Goal: Share content: Share content

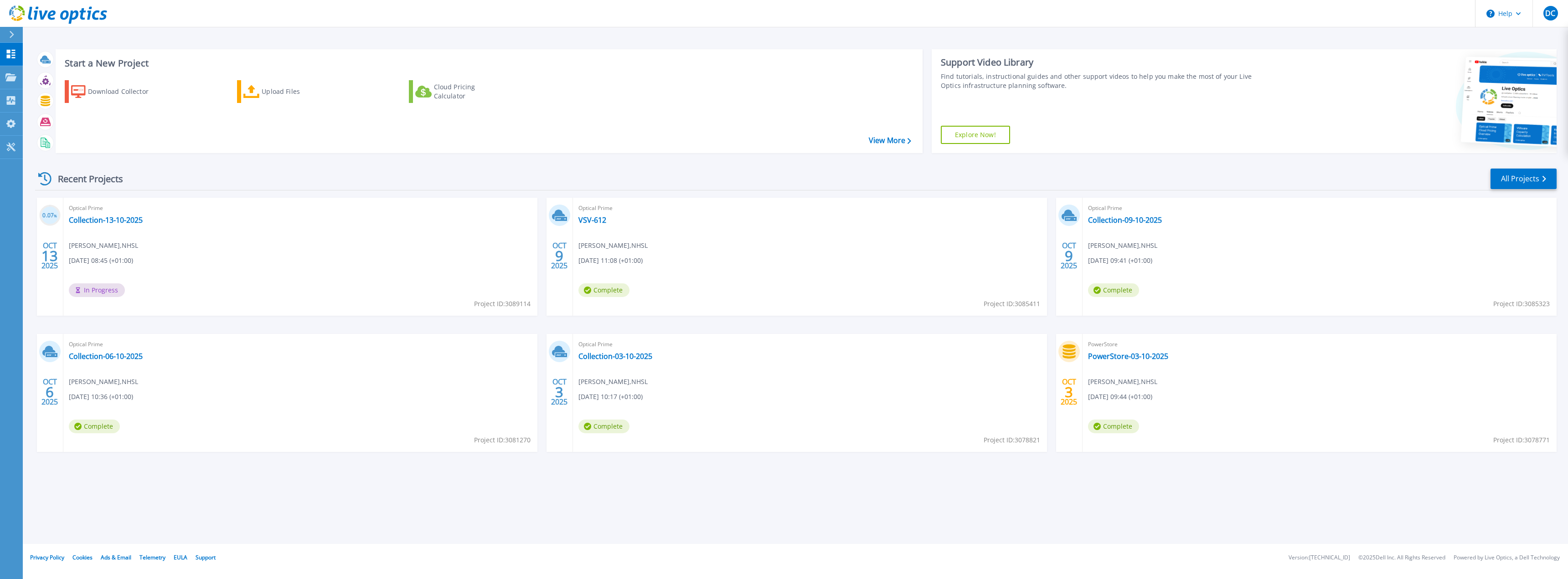
click at [1043, 502] on div "Start a New Project Download Collector Upload Files Cloud Pricing Calculator Vi…" at bounding box center [795, 272] width 1545 height 544
click at [636, 357] on link "Collection-03-10-2025" at bounding box center [615, 356] width 74 height 9
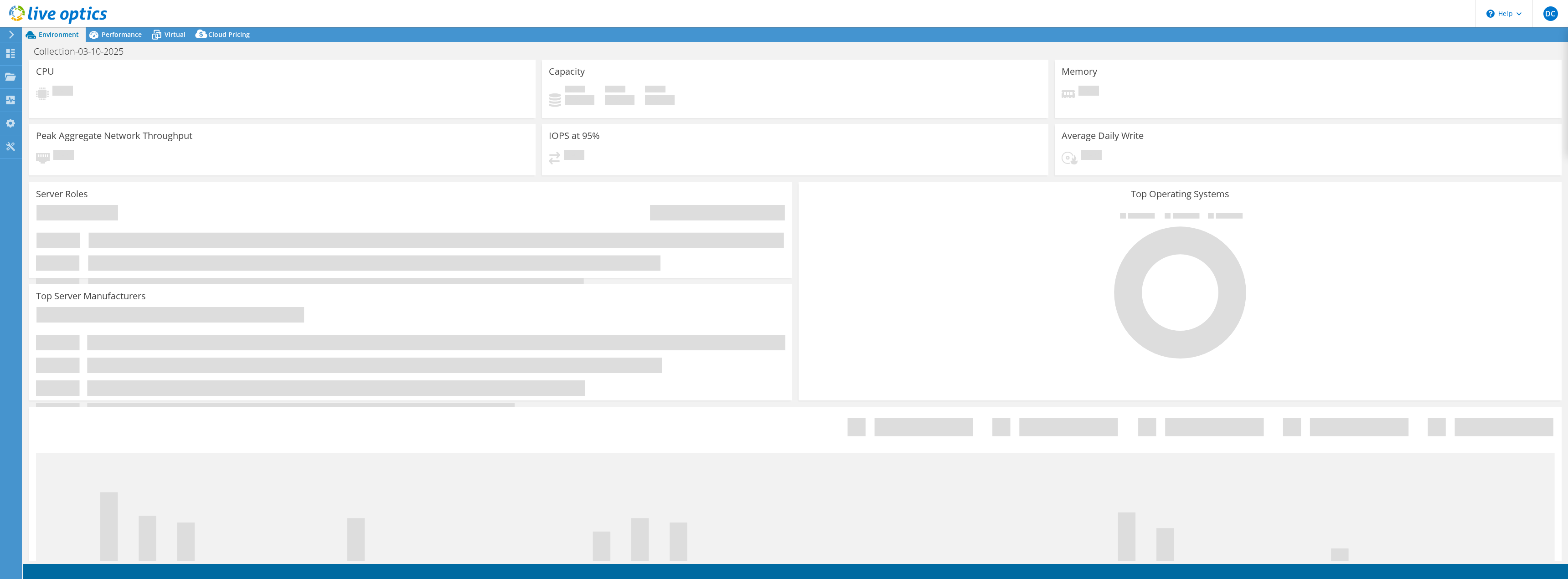
select select "EULondon"
select select "USD"
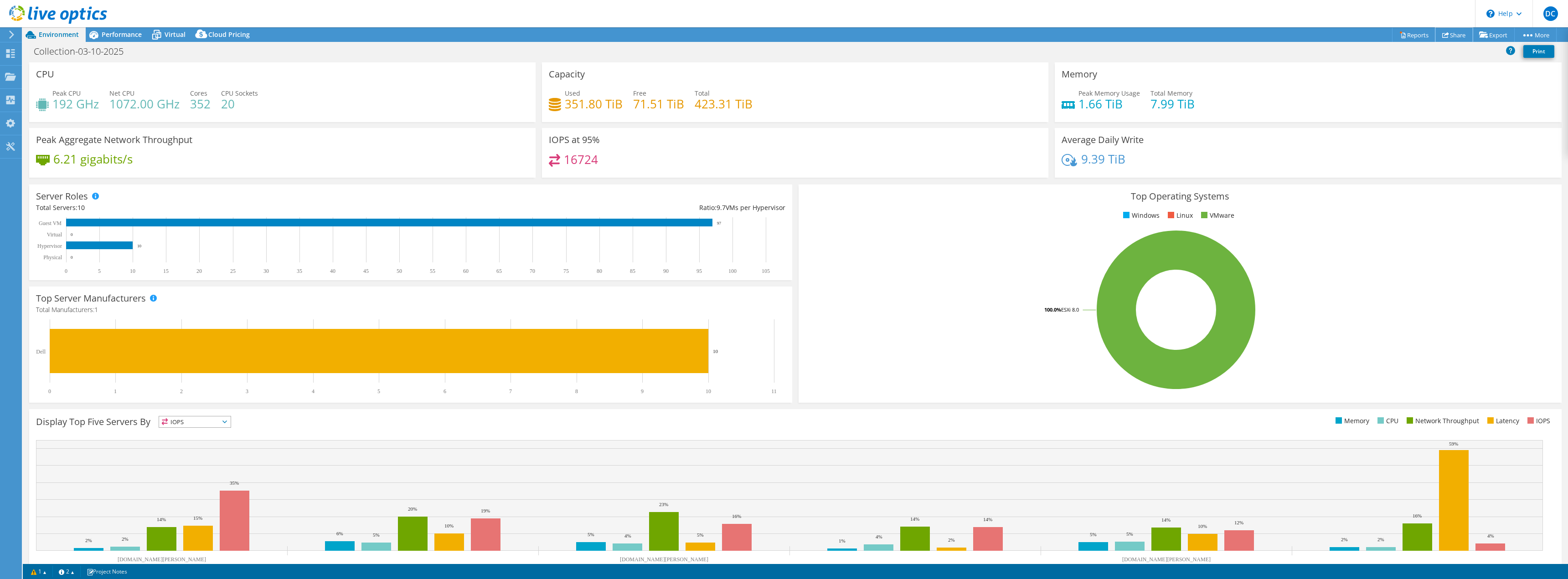
drag, startPoint x: 1441, startPoint y: 36, endPoint x: 1432, endPoint y: 39, distance: 9.5
click at [1443, 36] on icon at bounding box center [1446, 35] width 7 height 7
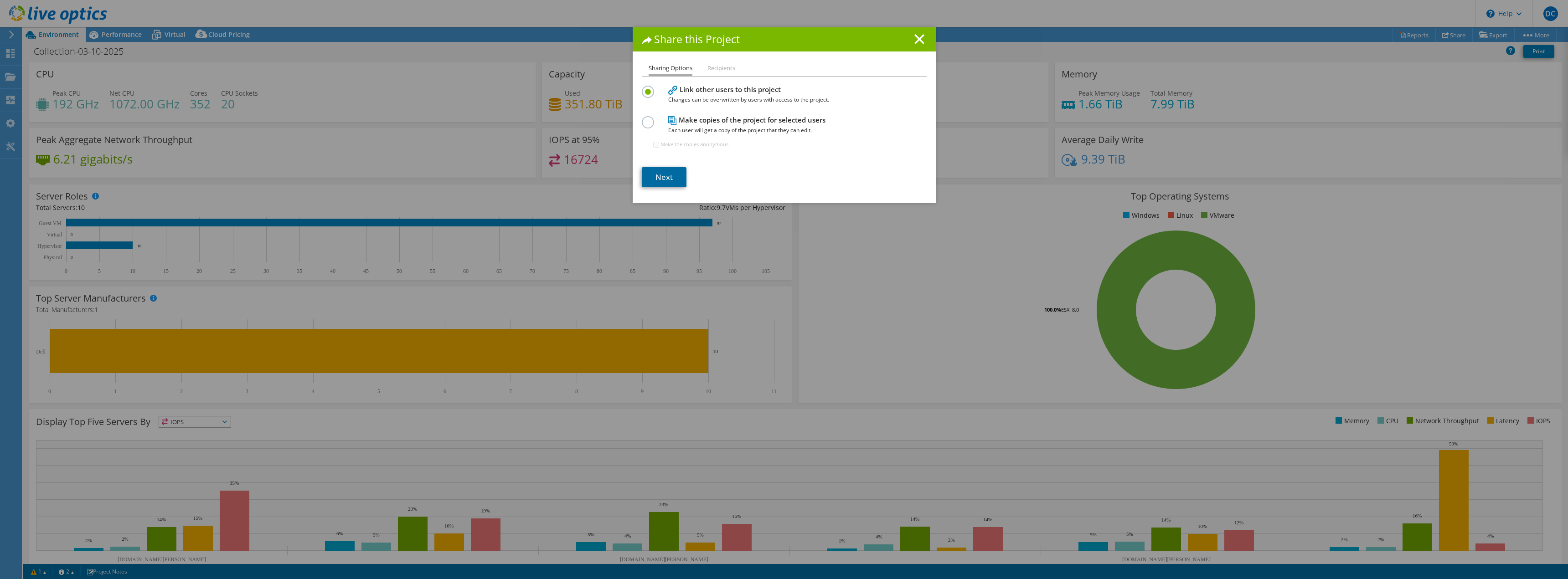
click at [648, 177] on link "Next" at bounding box center [663, 177] width 44 height 20
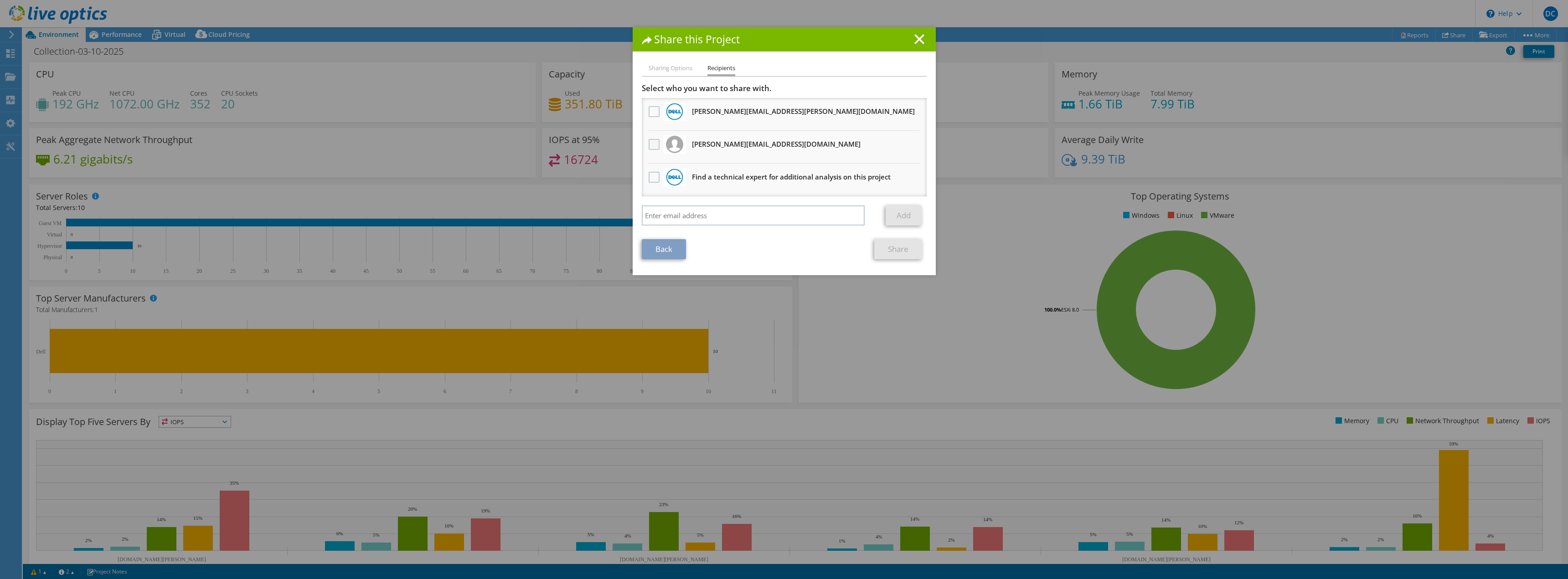
click at [653, 148] on label at bounding box center [655, 144] width 13 height 11
click at [0, 0] on input "checkbox" at bounding box center [0, 0] width 0 height 0
click at [900, 249] on link "Share" at bounding box center [898, 249] width 48 height 20
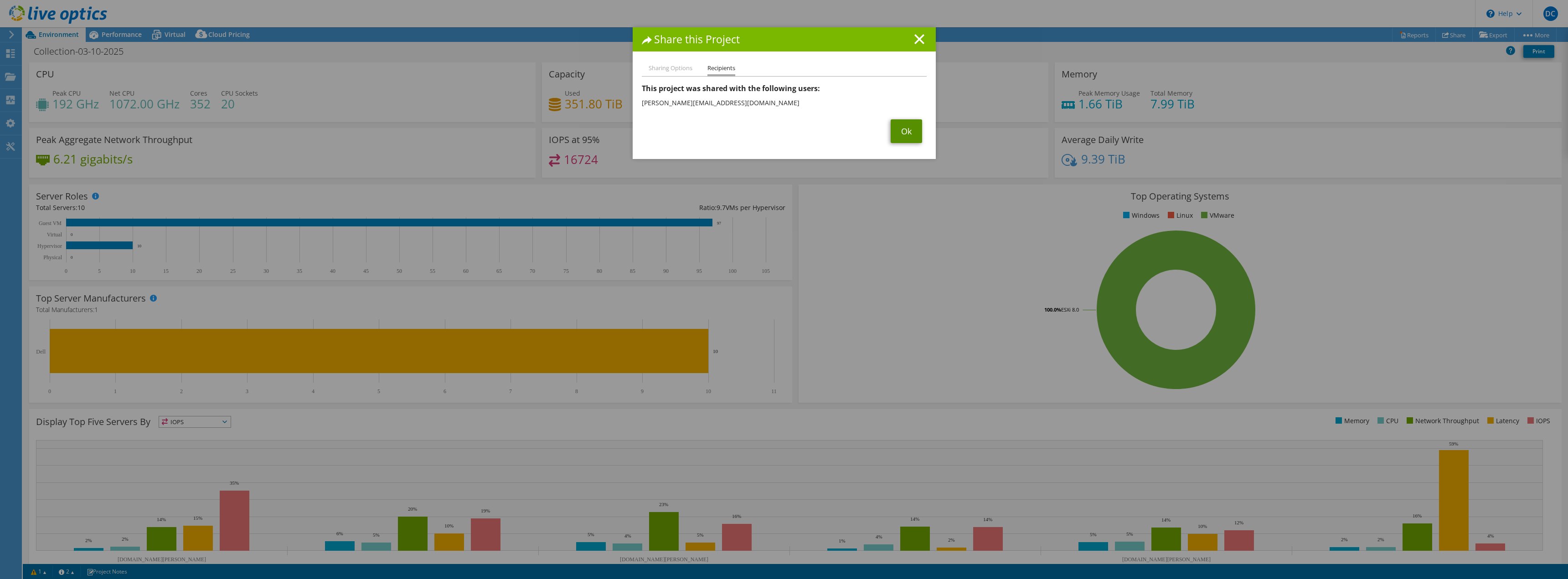
click at [911, 127] on link "Ok" at bounding box center [906, 131] width 31 height 23
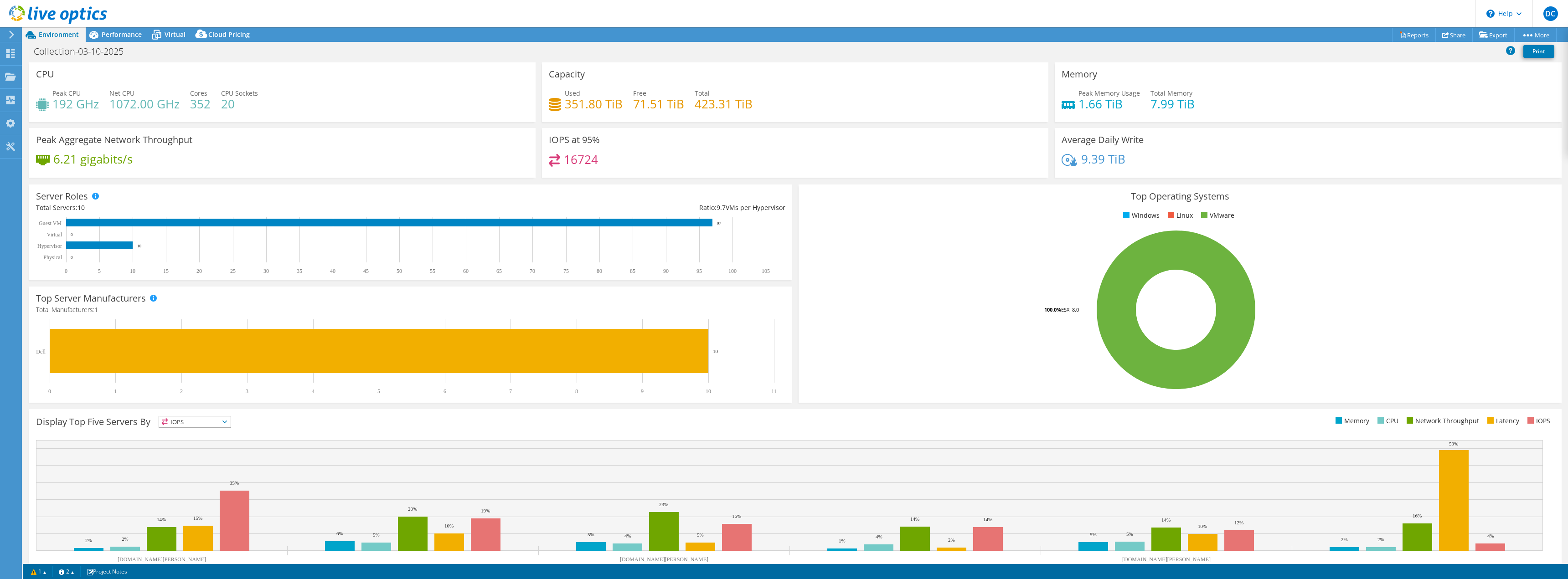
click at [12, 32] on icon at bounding box center [11, 34] width 7 height 8
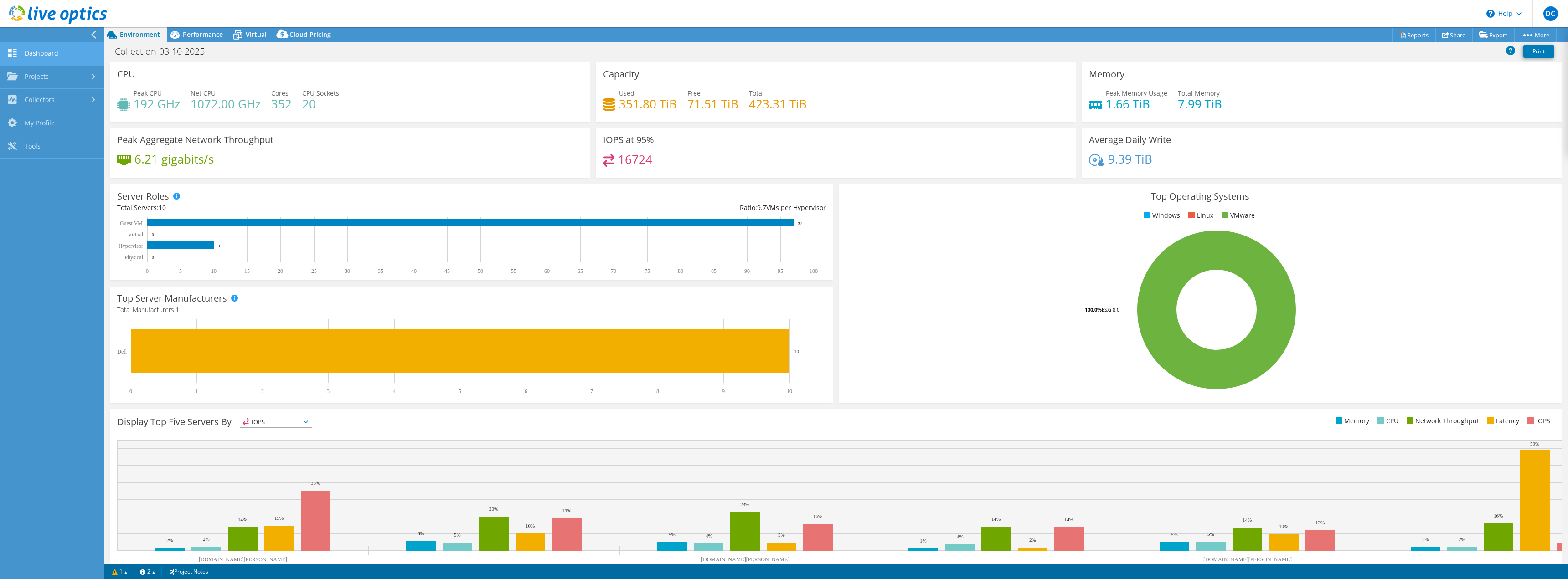
click at [21, 48] on link "Dashboard" at bounding box center [52, 54] width 104 height 23
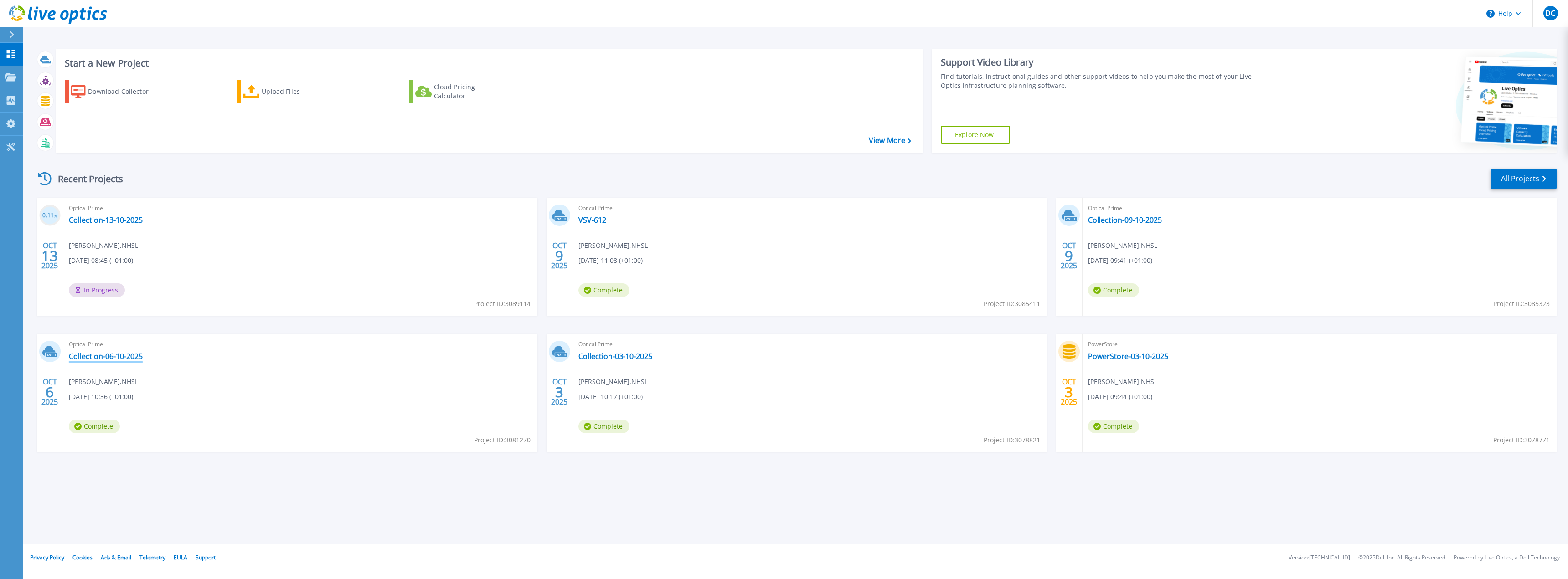
click at [127, 356] on link "Collection-06-10-2025" at bounding box center [105, 356] width 74 height 9
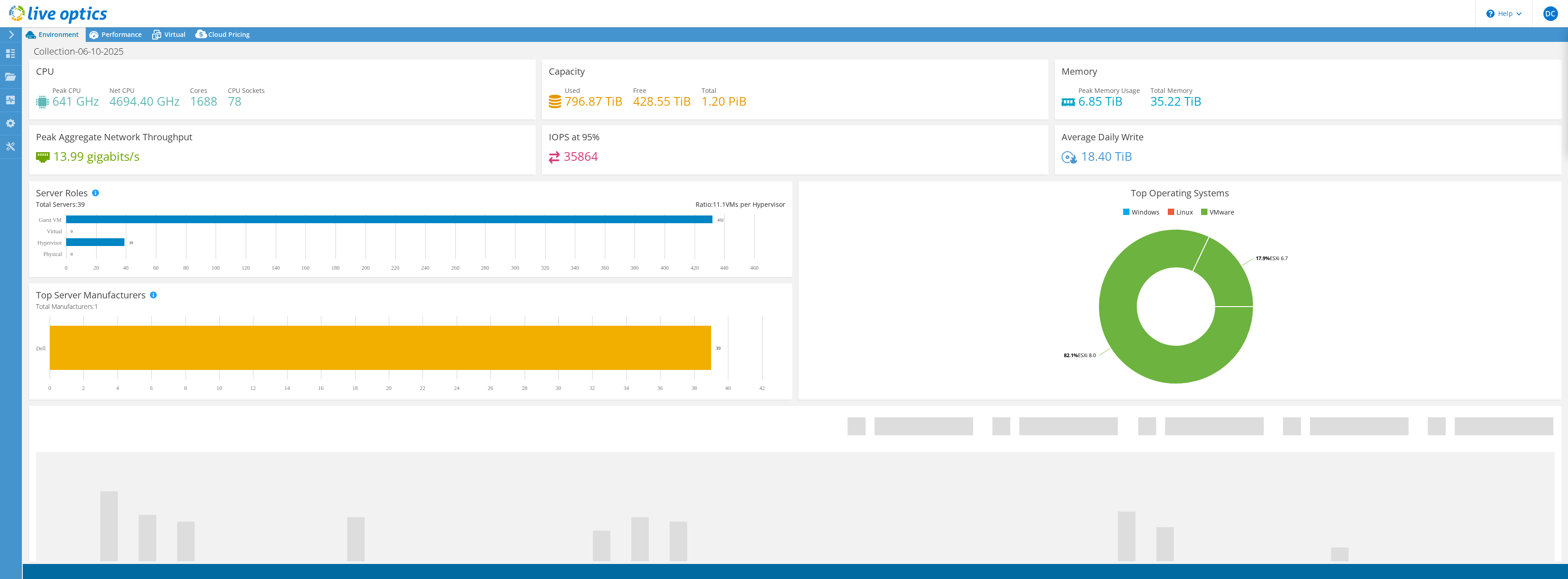
select select "USD"
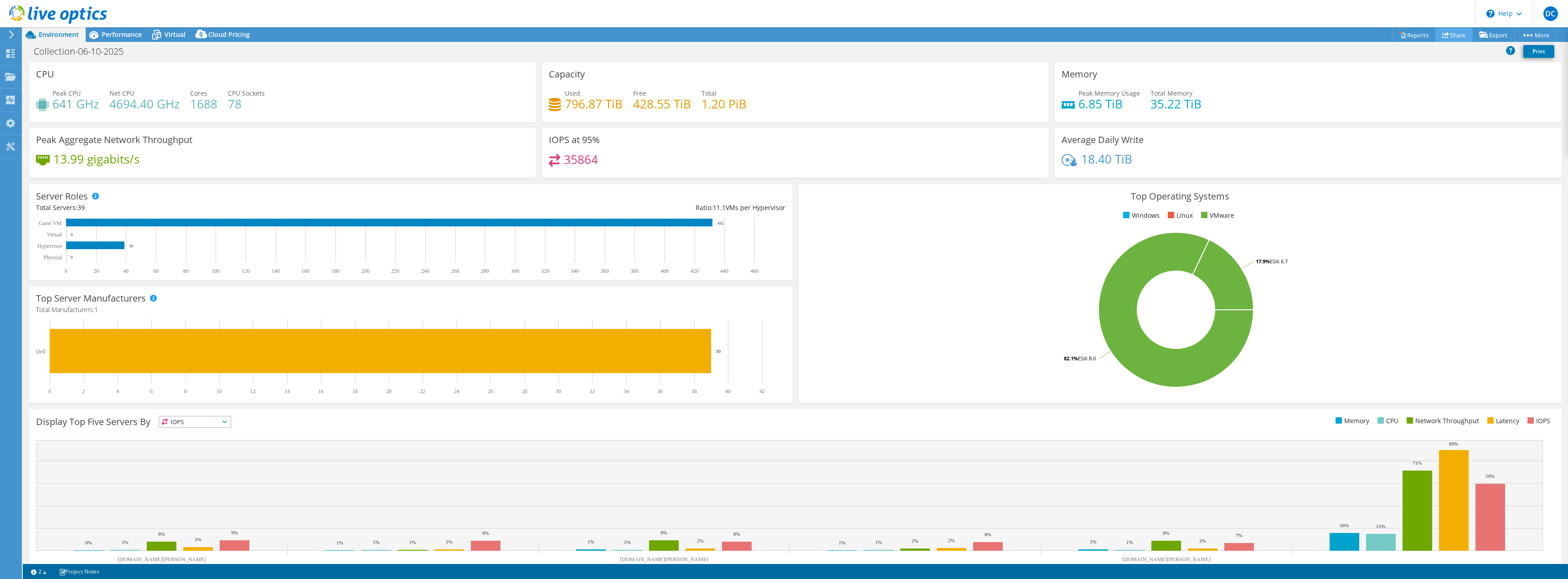
click at [1450, 40] on link "Share" at bounding box center [1453, 35] width 37 height 14
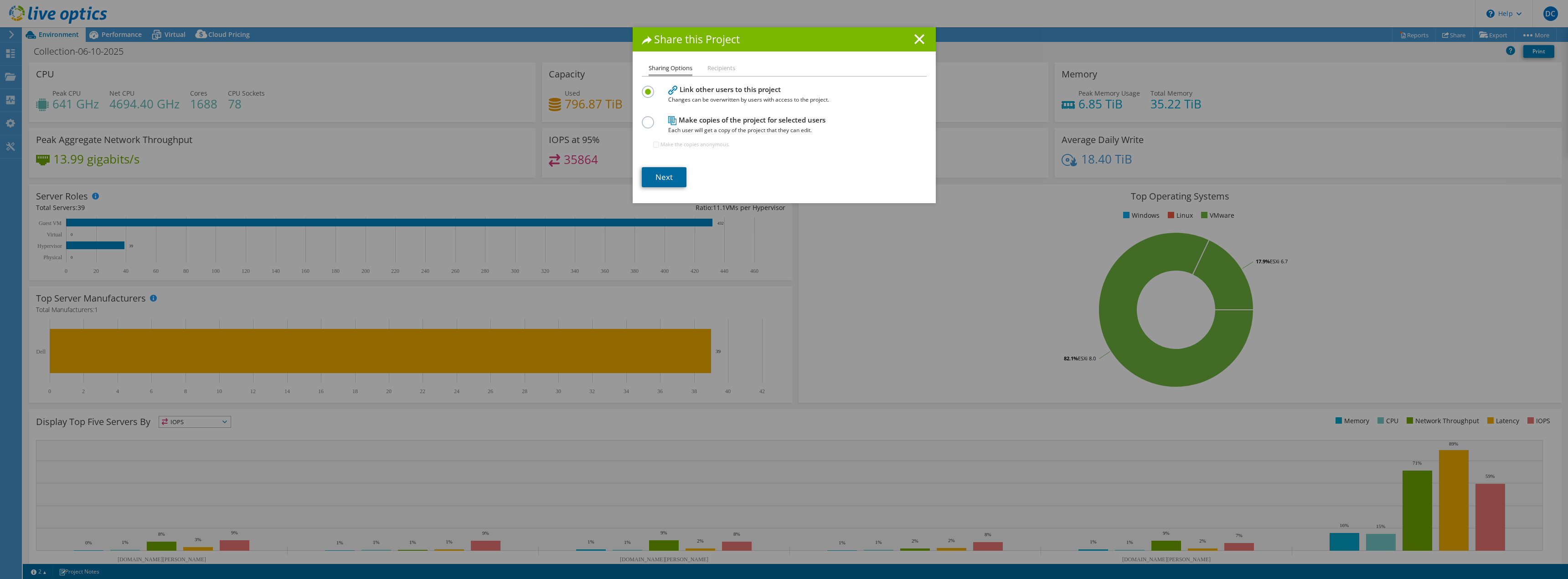
click at [675, 180] on link "Next" at bounding box center [663, 177] width 44 height 20
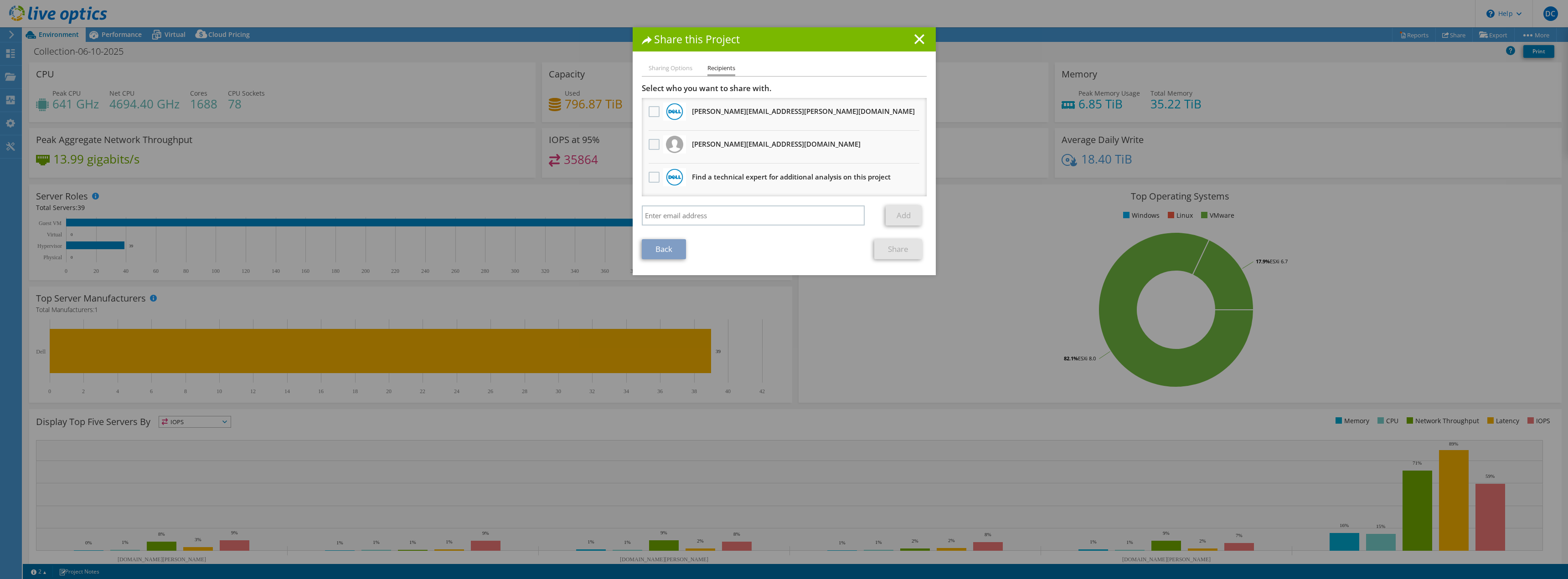
drag, startPoint x: 652, startPoint y: 145, endPoint x: 694, endPoint y: 157, distance: 43.7
click at [652, 145] on label at bounding box center [655, 144] width 13 height 11
click at [0, 0] on input "checkbox" at bounding box center [0, 0] width 0 height 0
click at [891, 253] on link "Share" at bounding box center [898, 249] width 48 height 20
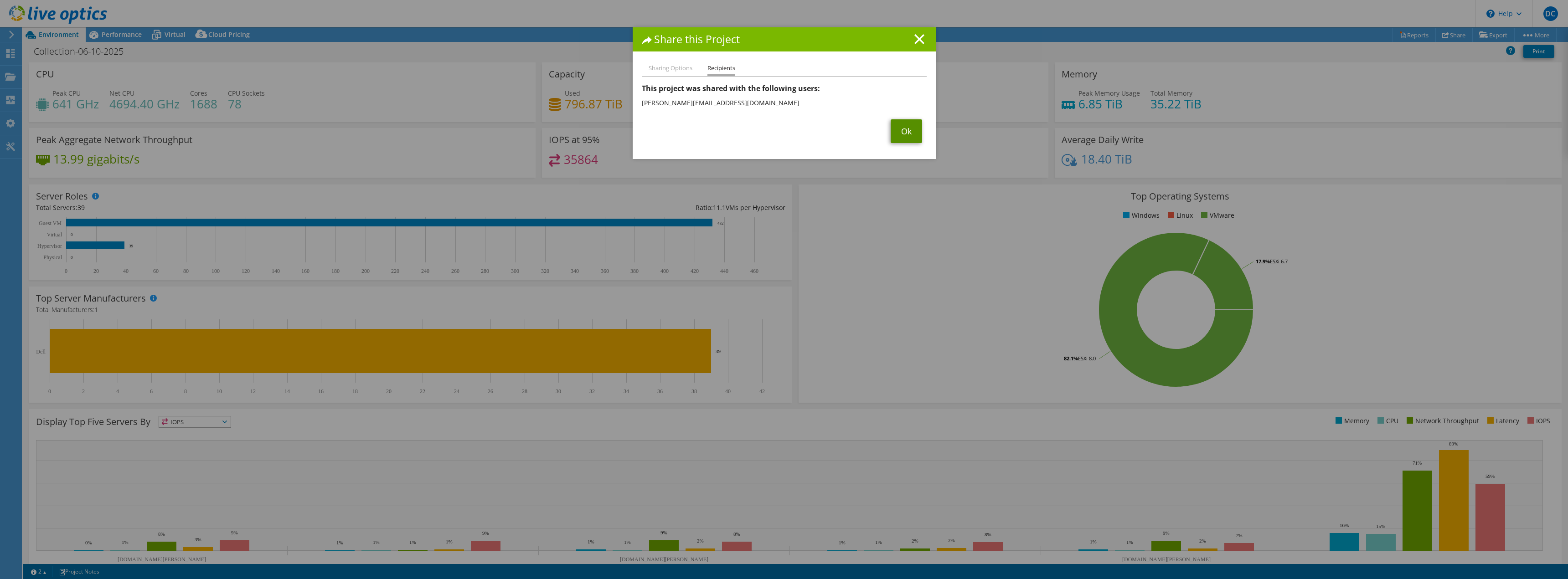
click at [912, 133] on link "Ok" at bounding box center [906, 131] width 31 height 23
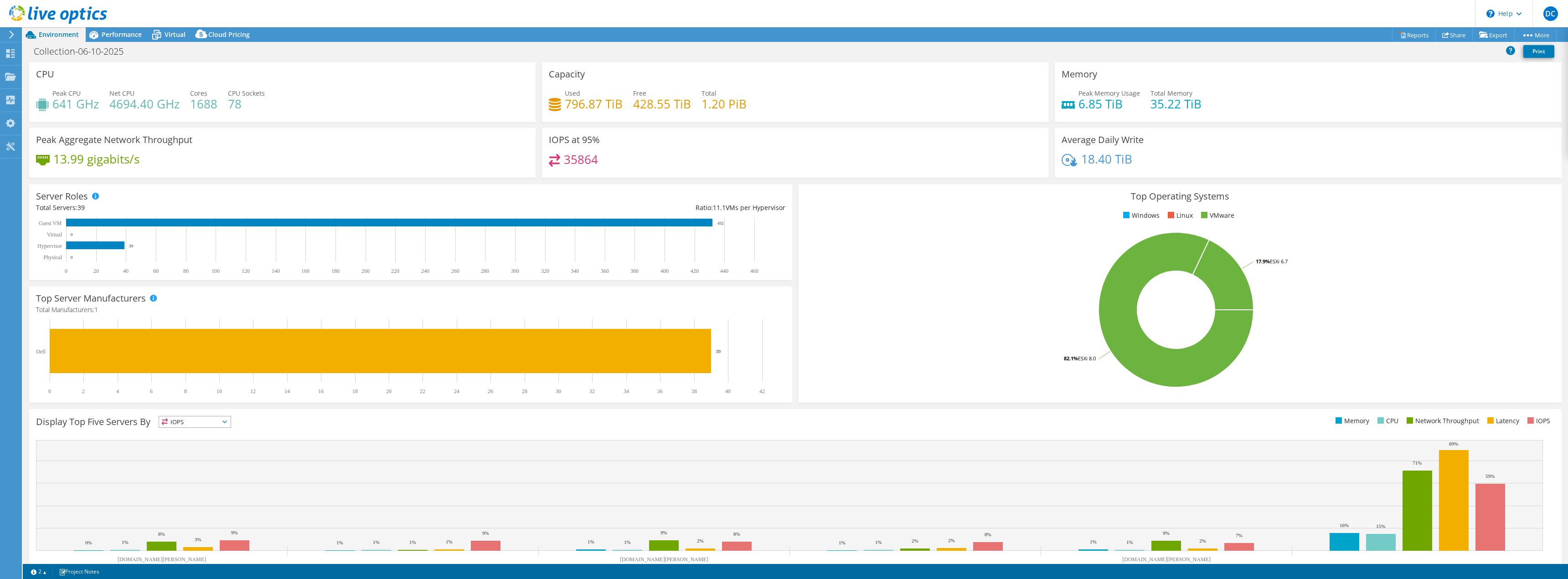
click at [11, 37] on use at bounding box center [11, 34] width 5 height 8
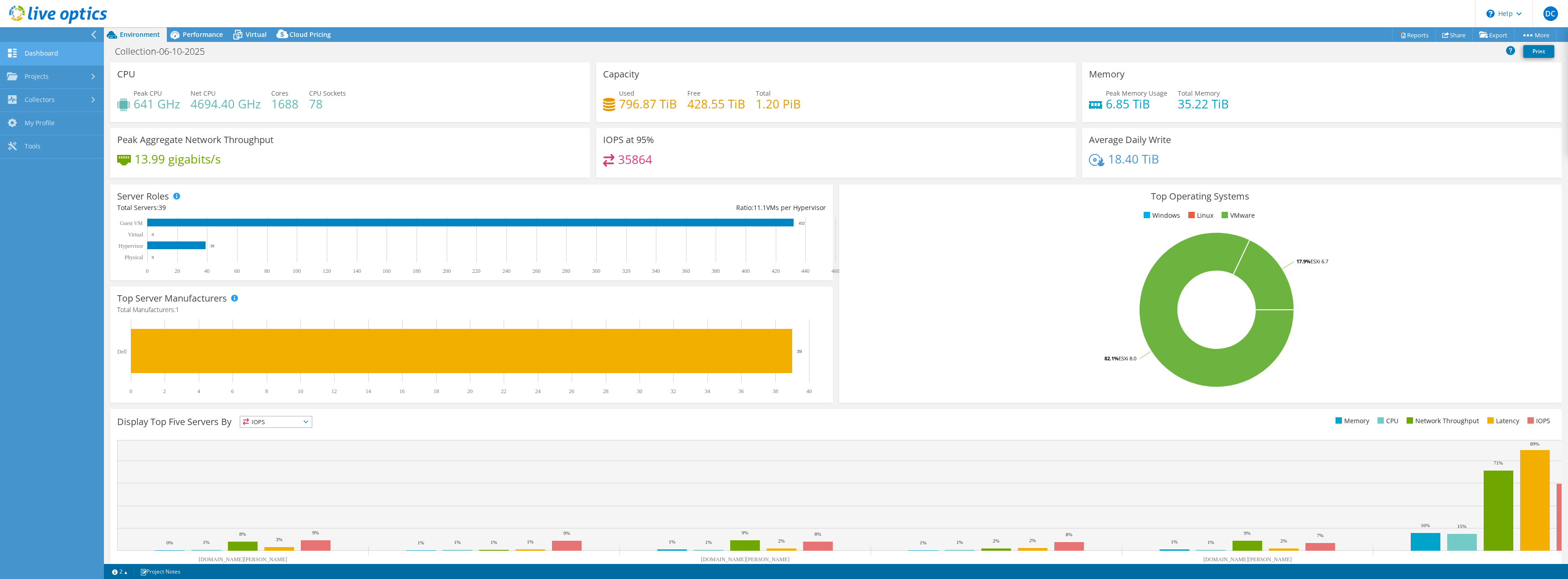
click at [63, 61] on link "Dashboard" at bounding box center [52, 54] width 104 height 23
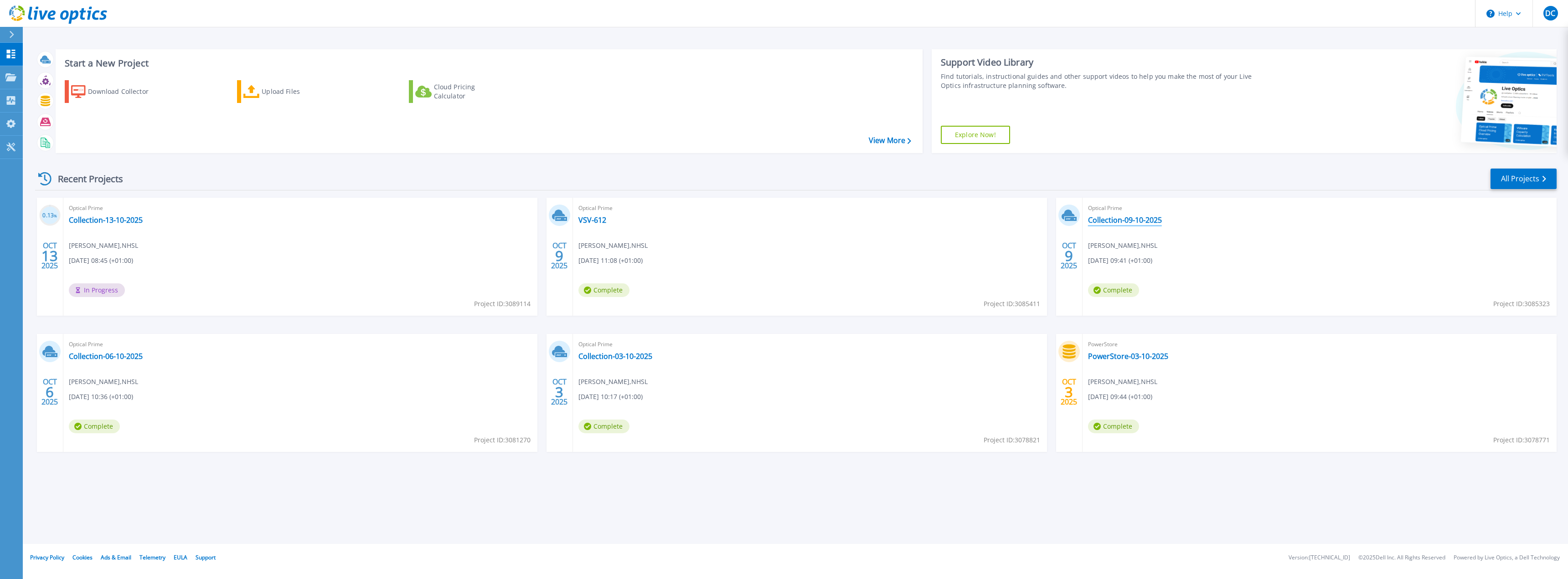
click at [1131, 220] on link "Collection-09-10-2025" at bounding box center [1124, 220] width 74 height 9
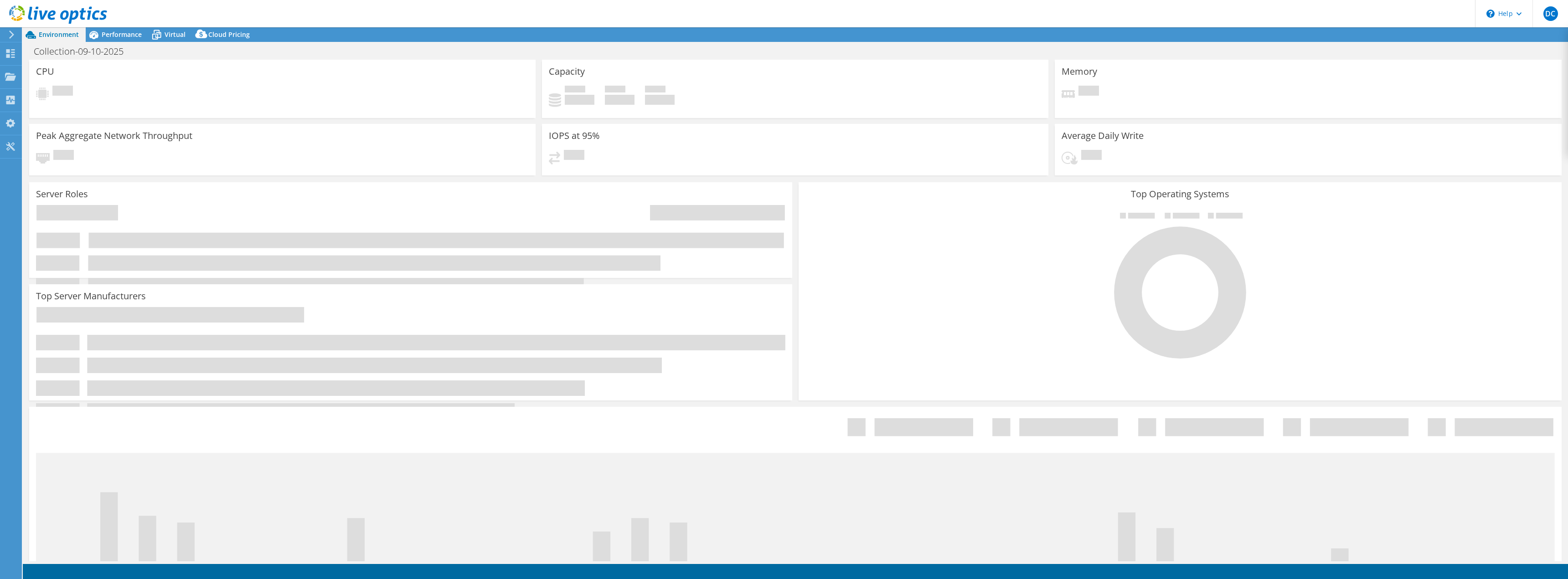
select select "USD"
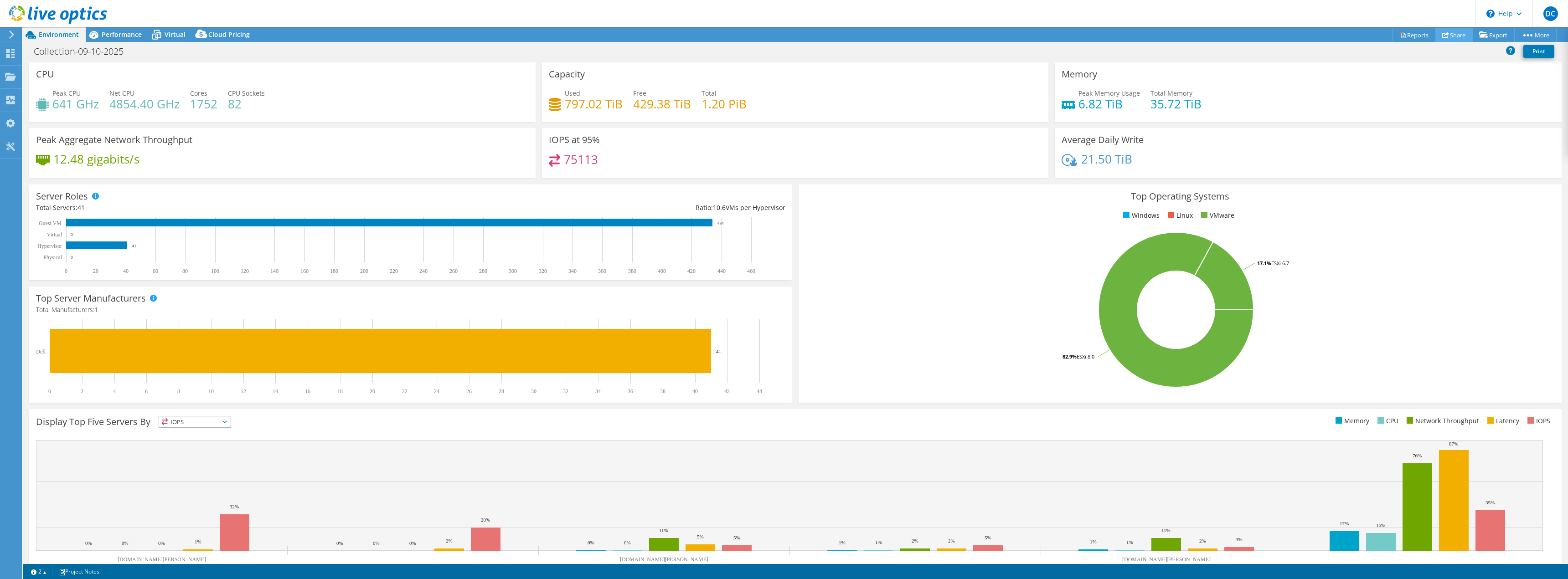
click at [1455, 31] on link "Share" at bounding box center [1453, 35] width 37 height 14
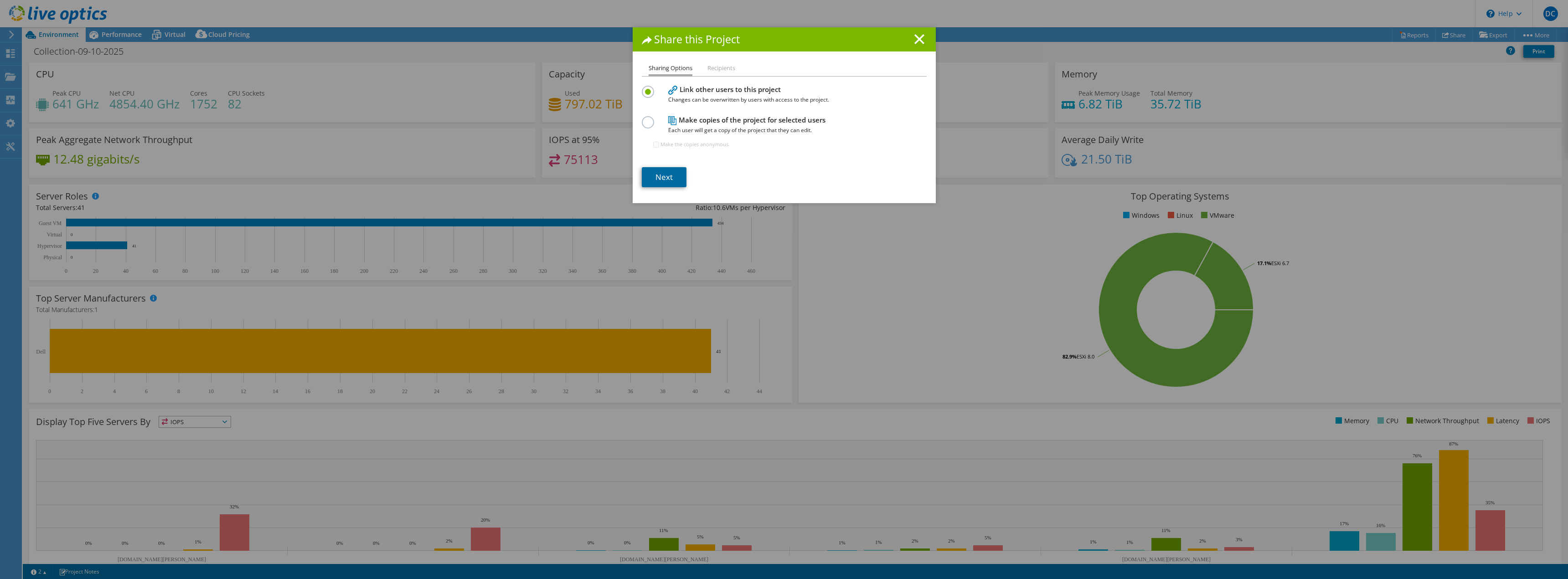
click at [658, 174] on link "Next" at bounding box center [663, 177] width 44 height 20
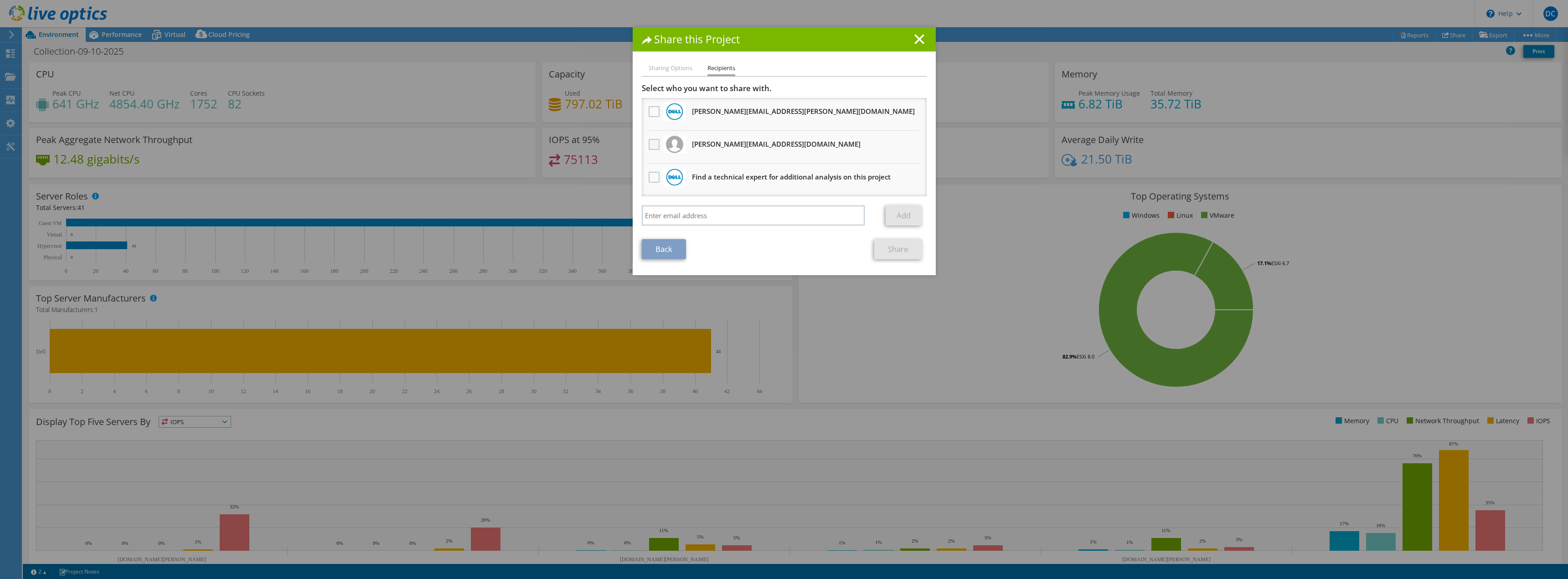
click at [652, 143] on label at bounding box center [655, 144] width 13 height 11
click at [0, 0] on input "checkbox" at bounding box center [0, 0] width 0 height 0
click at [897, 250] on link "Share" at bounding box center [898, 249] width 48 height 20
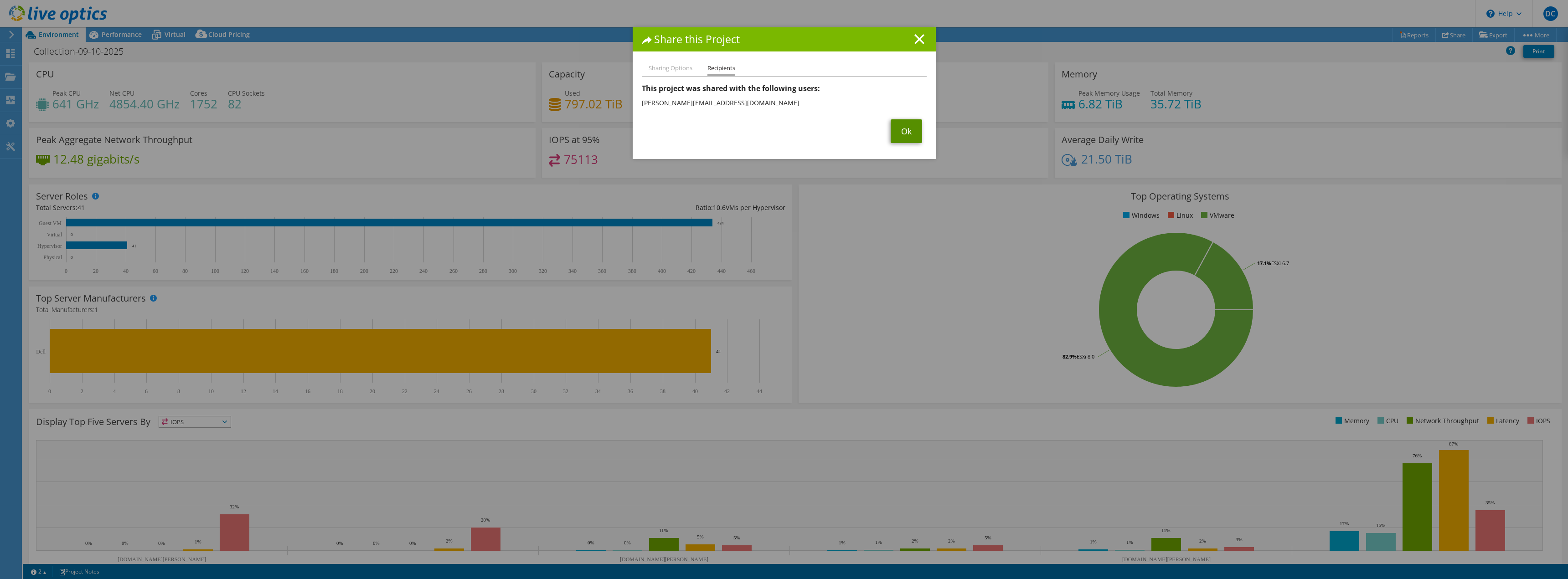
click at [898, 127] on link "Ok" at bounding box center [906, 131] width 31 height 23
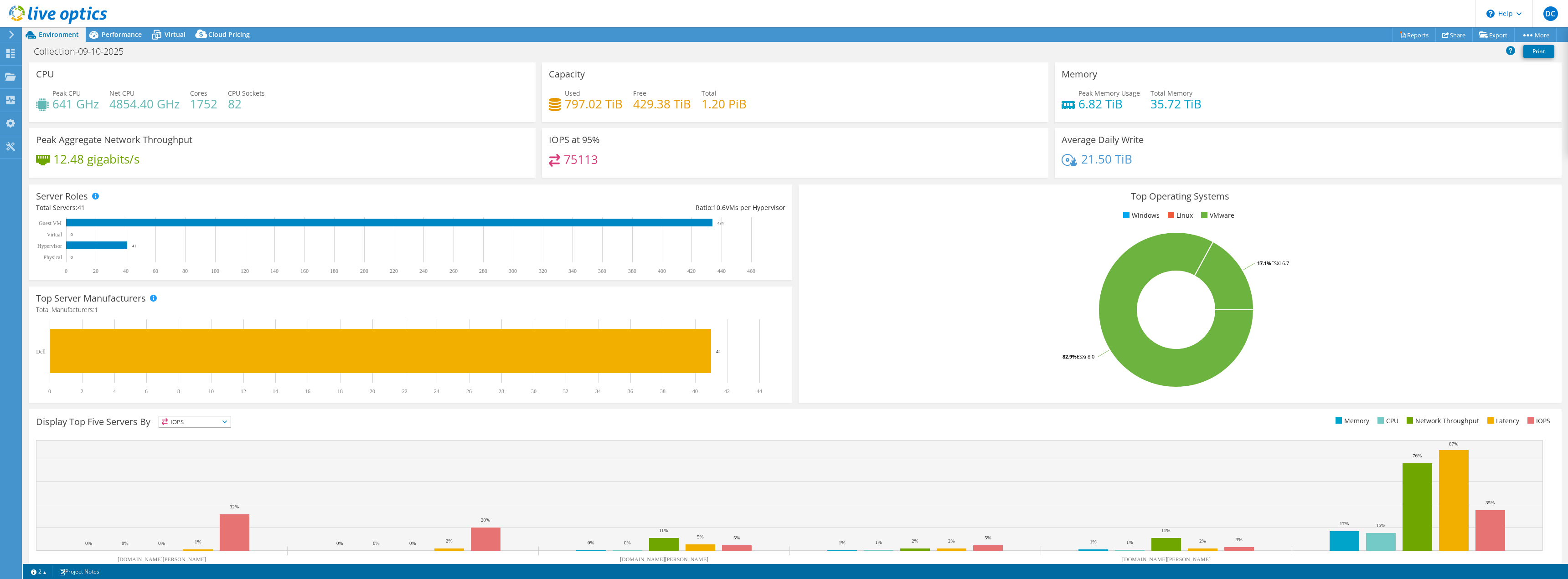
click at [10, 34] on icon at bounding box center [11, 34] width 7 height 8
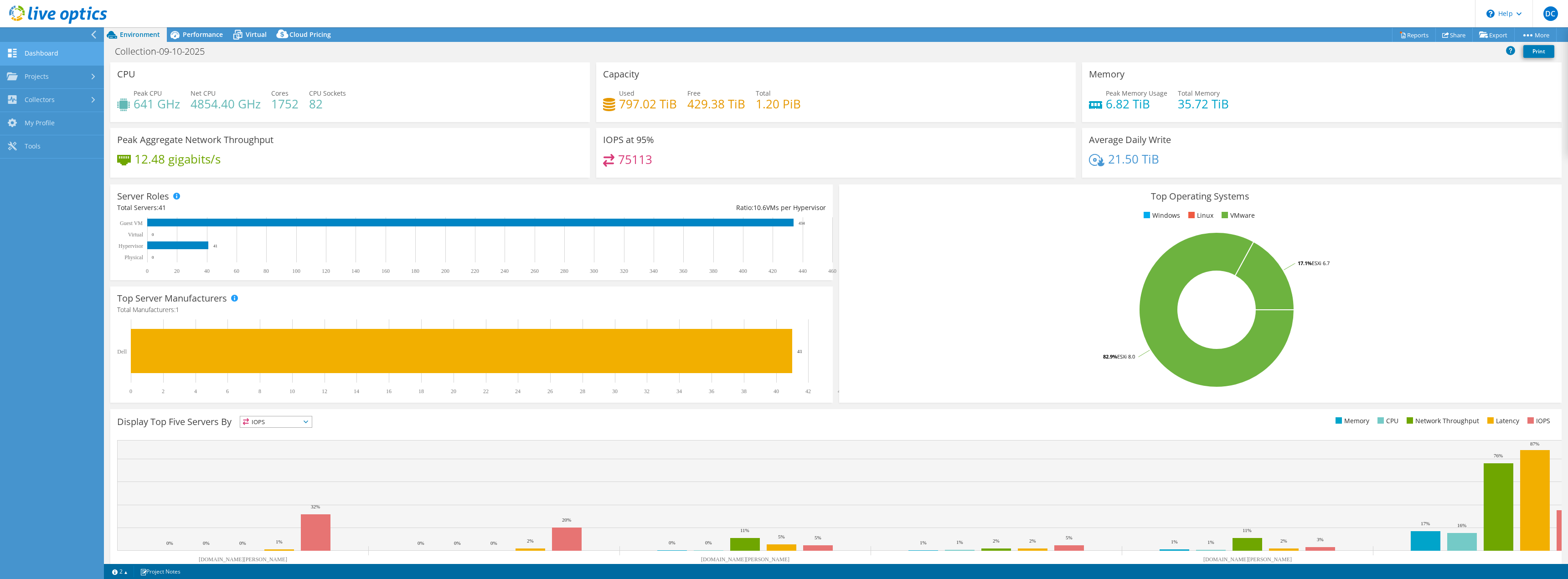
click at [48, 56] on link "Dashboard" at bounding box center [52, 54] width 104 height 23
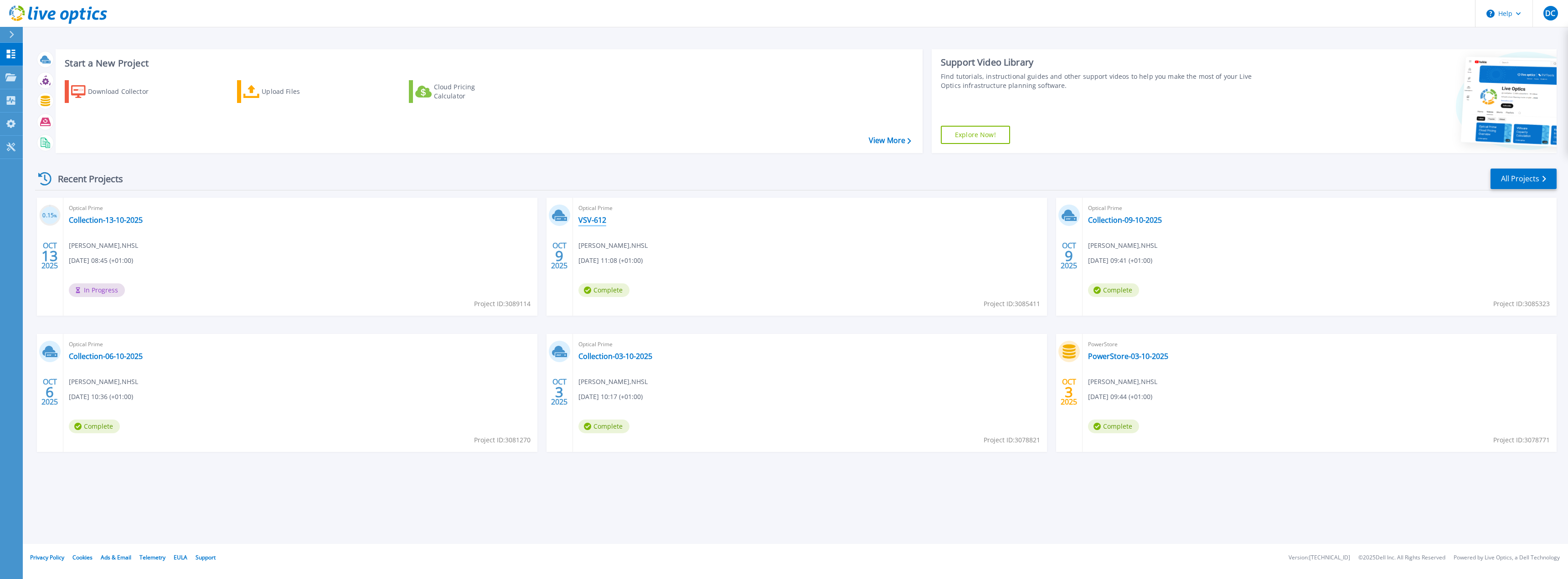
click at [598, 220] on link "VSV-612" at bounding box center [592, 220] width 28 height 9
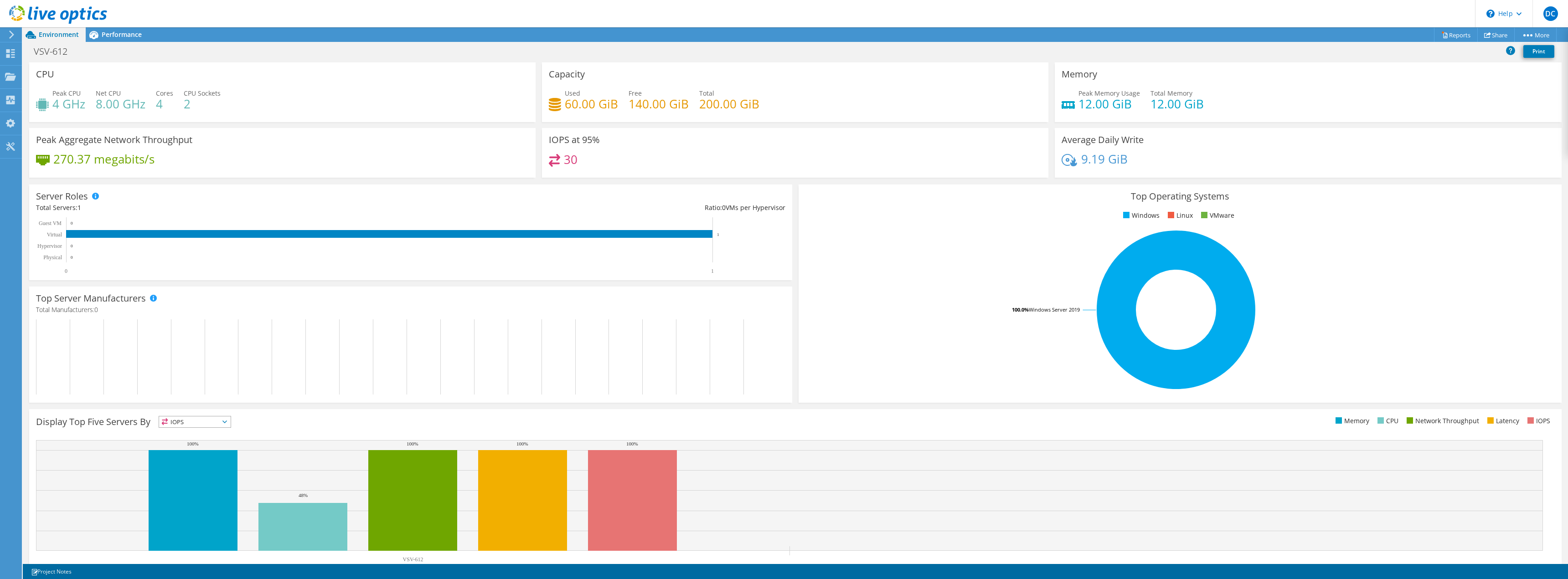
click at [795, 189] on div "Top Operating Systems Windows Linux VMware 100.0% Windows Server 2019" at bounding box center [1180, 293] width 769 height 225
click at [128, 39] on div "Performance" at bounding box center [117, 34] width 63 height 15
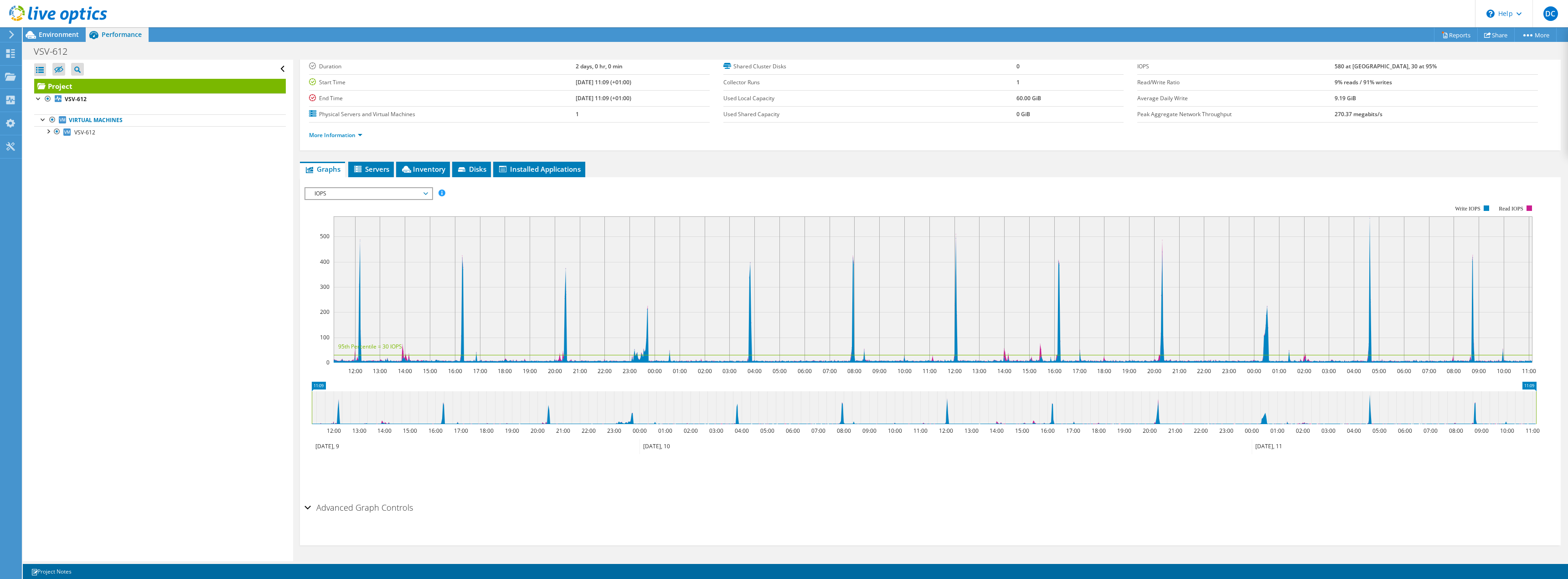
click at [419, 192] on span "IOPS" at bounding box center [368, 194] width 117 height 11
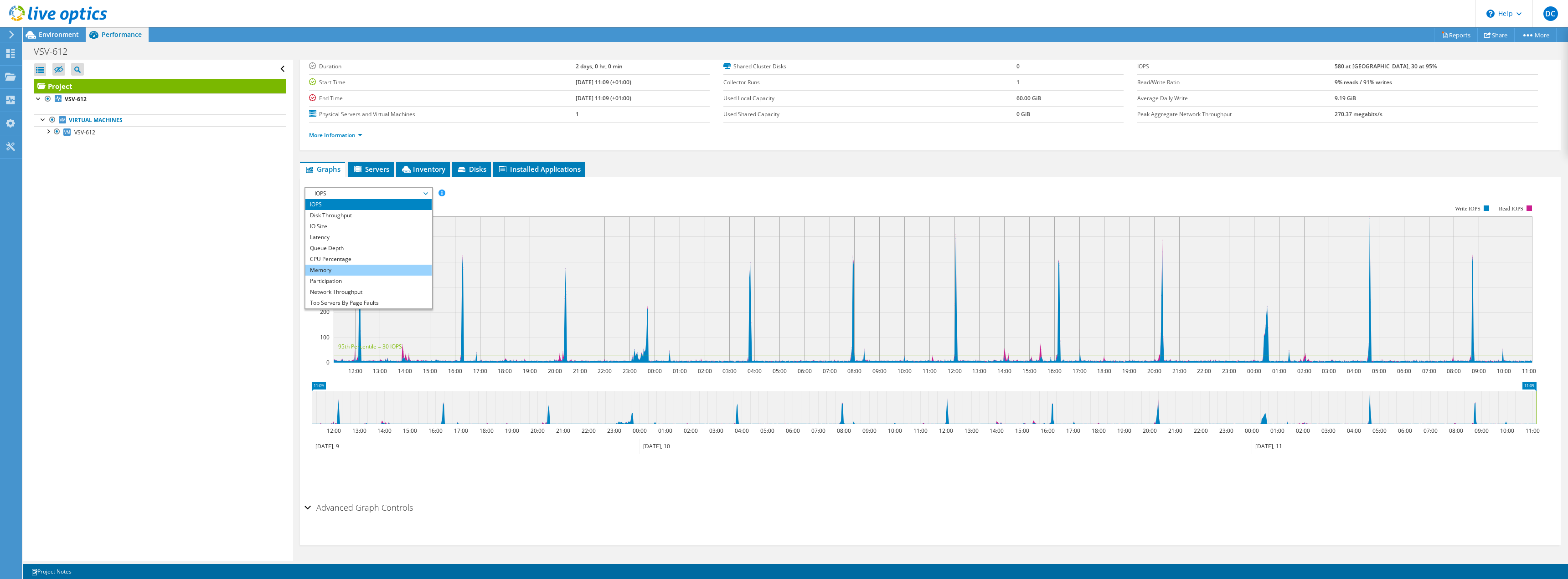
click at [359, 271] on li "Memory" at bounding box center [368, 270] width 126 height 11
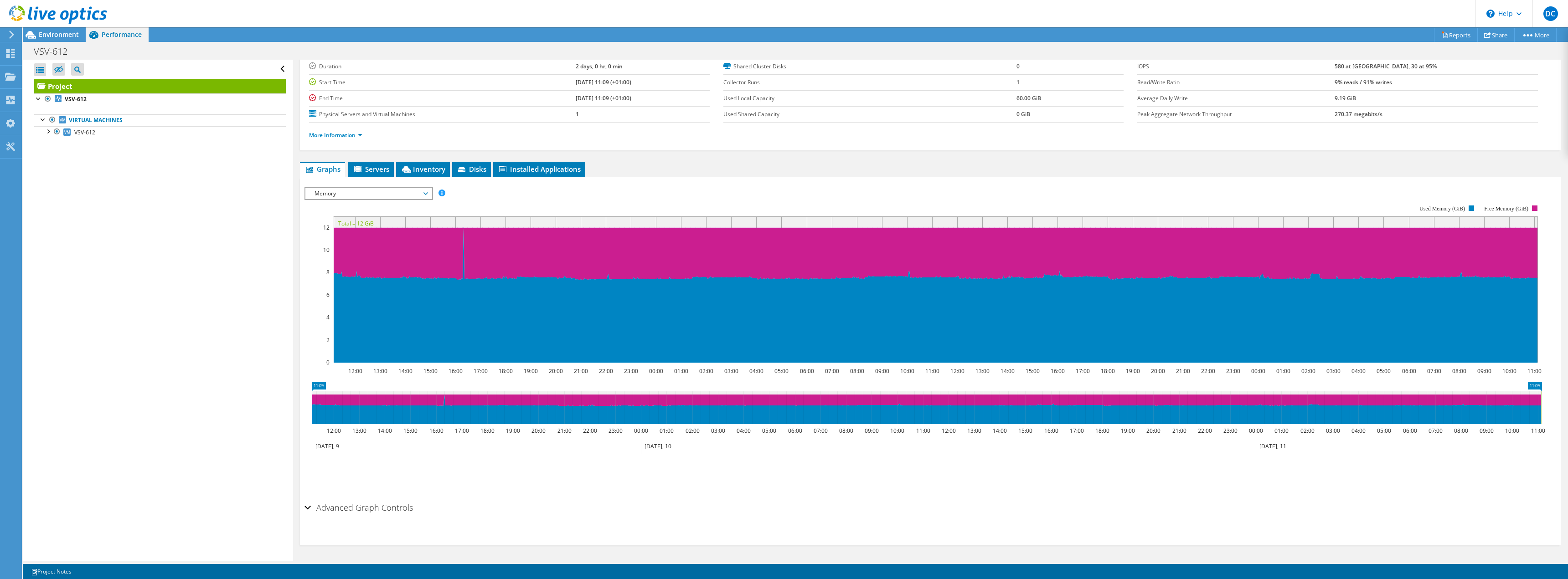
click at [874, 195] on rect at bounding box center [923, 284] width 1237 height 182
drag, startPoint x: 873, startPoint y: 194, endPoint x: 849, endPoint y: 194, distance: 24.0
click at [846, 194] on rect at bounding box center [923, 284] width 1237 height 182
click at [899, 196] on rect at bounding box center [923, 284] width 1237 height 182
click at [873, 194] on rect at bounding box center [923, 284] width 1237 height 182
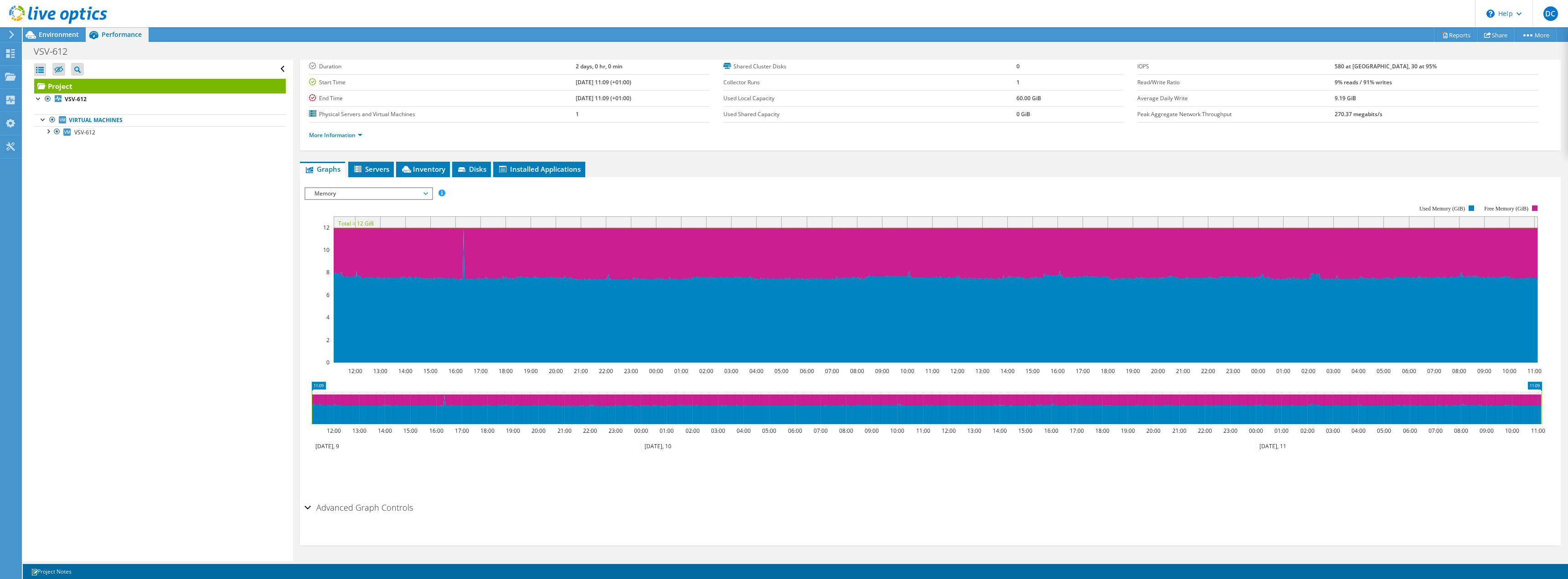
drag, startPoint x: 913, startPoint y: 192, endPoint x: 847, endPoint y: 194, distance: 66.0
click at [840, 194] on rect at bounding box center [923, 284] width 1237 height 182
drag, startPoint x: 925, startPoint y: 194, endPoint x: 855, endPoint y: 198, distance: 70.1
click at [855, 198] on rect at bounding box center [923, 284] width 1237 height 182
drag, startPoint x: 918, startPoint y: 196, endPoint x: 967, endPoint y: 221, distance: 55.0
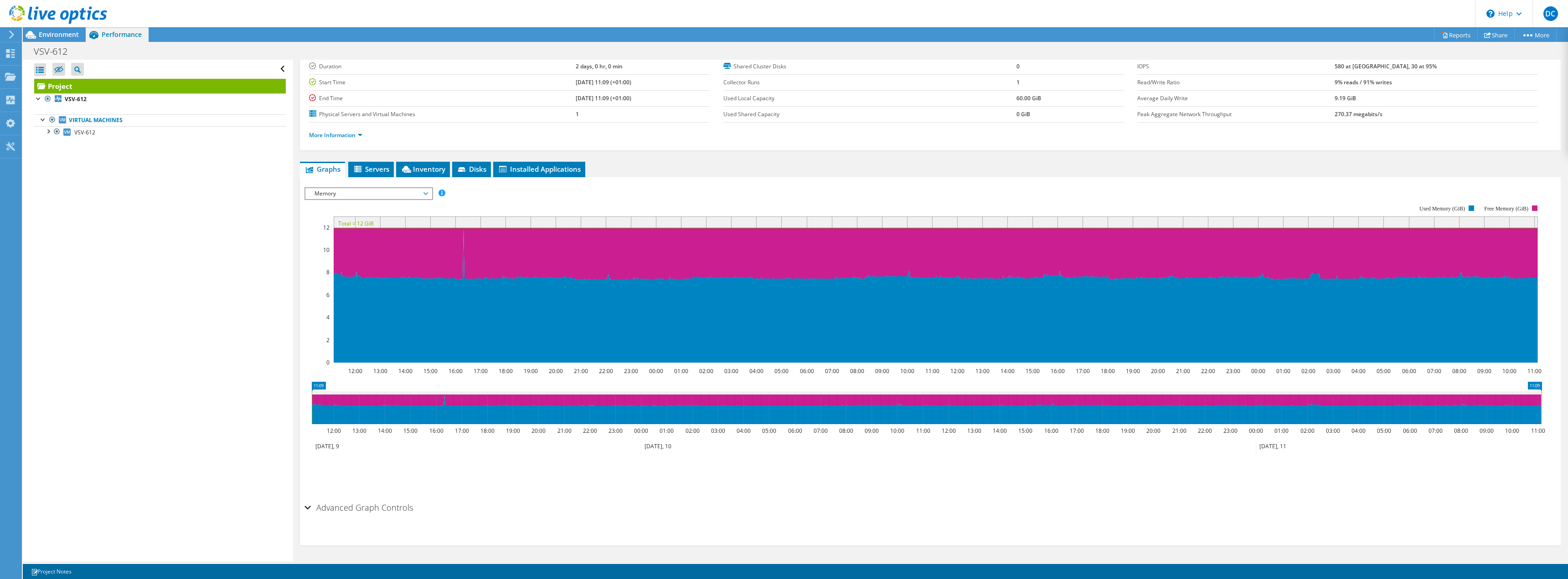
click at [864, 197] on rect at bounding box center [923, 284] width 1237 height 182
click at [906, 181] on div "IOPS Disk Throughput IO Size Latency Queue Depth CPU Percentage Memory Page Fau…" at bounding box center [930, 338] width 1251 height 321
click at [928, 507] on div "Advanced Graph Controls" at bounding box center [930, 508] width 1251 height 20
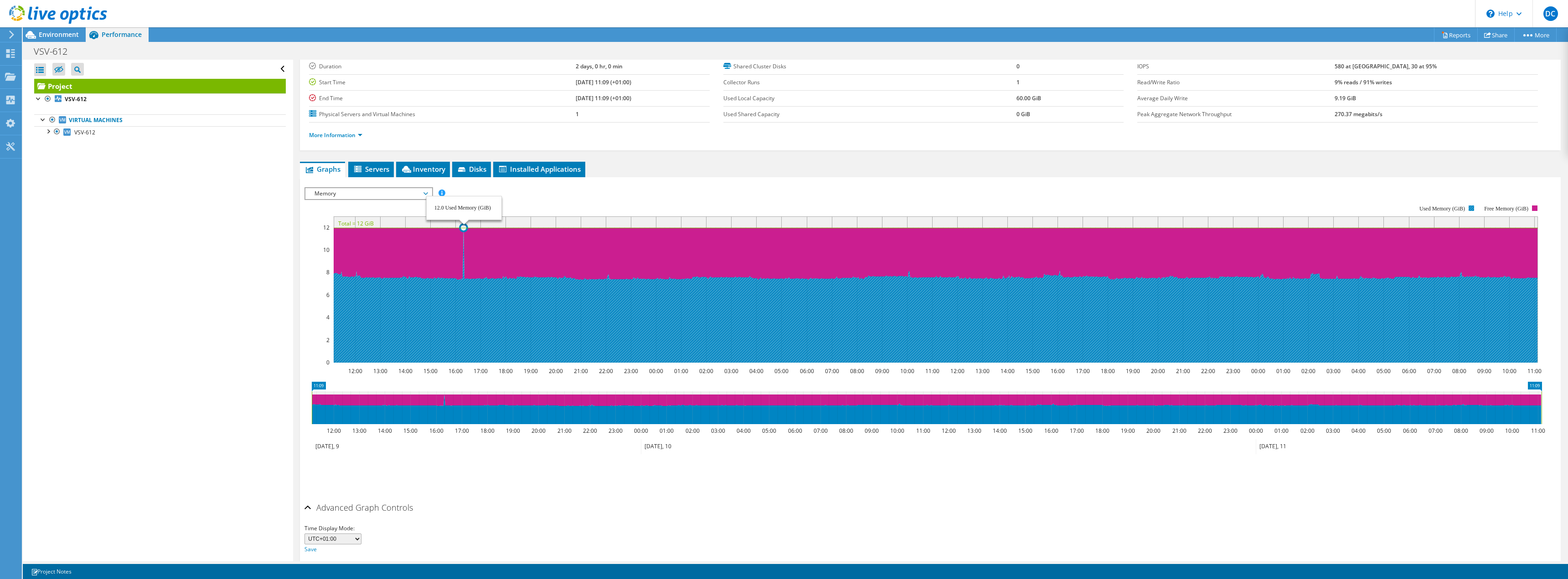
click at [464, 253] on icon at bounding box center [935, 294] width 1204 height 135
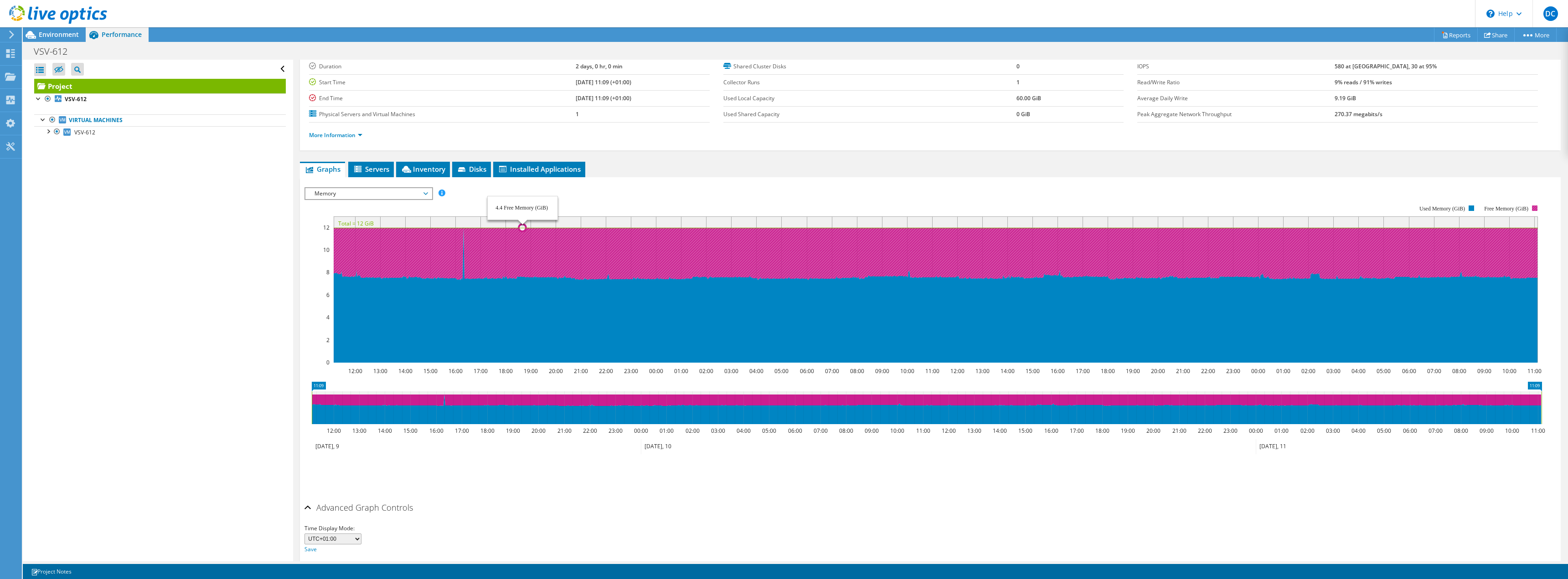
drag, startPoint x: 421, startPoint y: 260, endPoint x: 523, endPoint y: 260, distance: 102.0
click at [523, 260] on icon at bounding box center [935, 253] width 1204 height 52
